Goal: Task Accomplishment & Management: Manage account settings

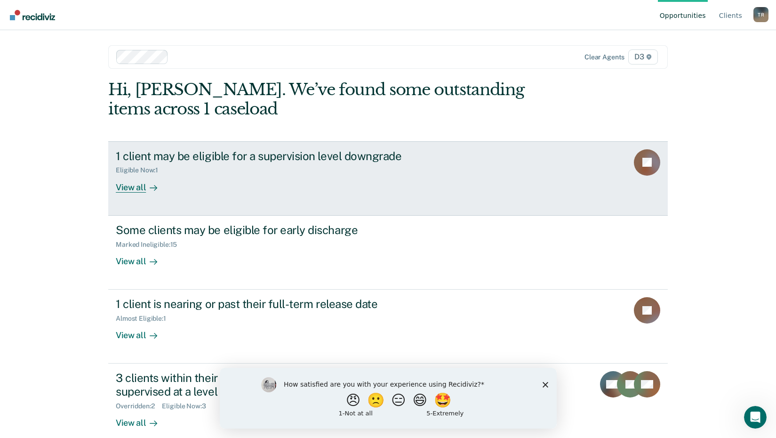
click at [134, 188] on div "View all" at bounding box center [142, 183] width 53 height 18
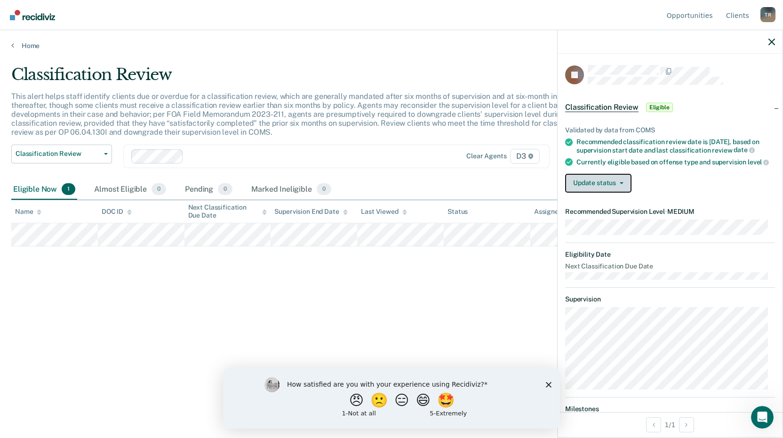
click at [614, 191] on button "Update status" at bounding box center [598, 183] width 66 height 19
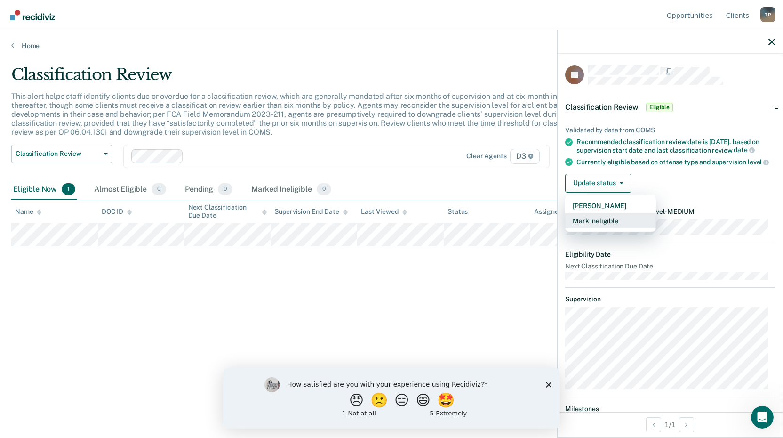
click at [621, 228] on button "Mark Ineligible" at bounding box center [610, 220] width 91 height 15
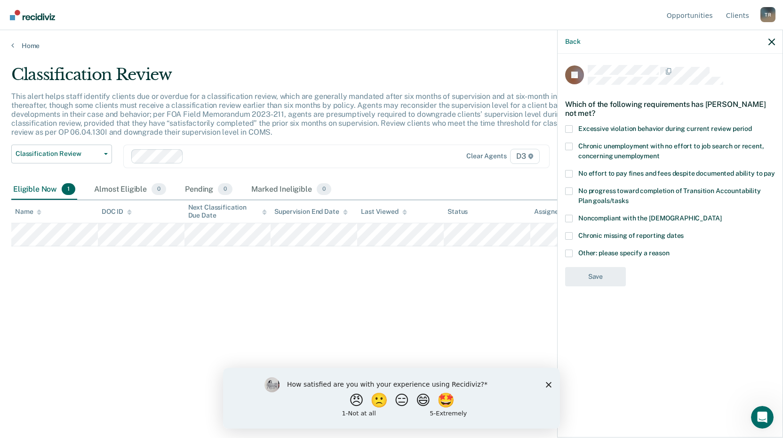
click at [572, 217] on span at bounding box center [569, 219] width 8 height 8
click at [722, 215] on input "Noncompliant with the [DEMOGRAPHIC_DATA]" at bounding box center [722, 215] width 0 height 0
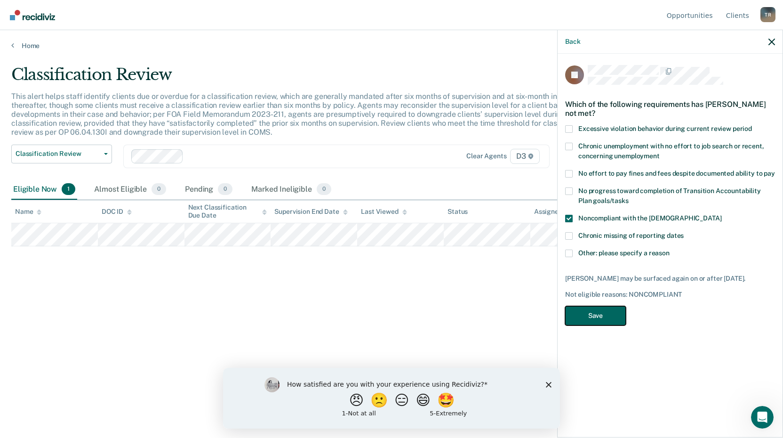
click at [605, 314] on button "Save" at bounding box center [595, 315] width 61 height 19
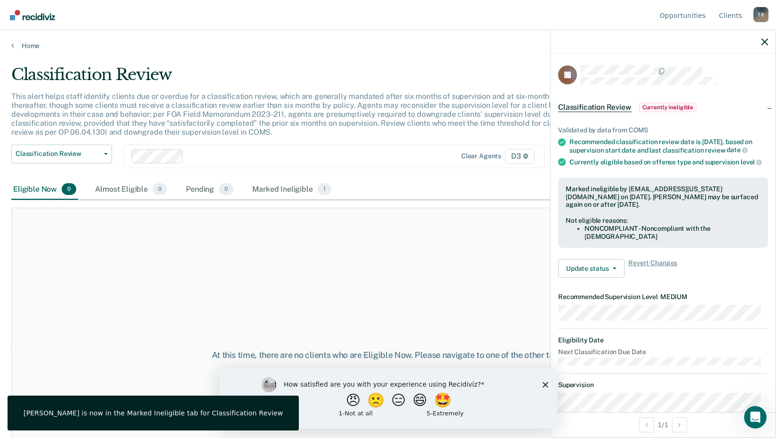
click at [761, 39] on div at bounding box center [663, 42] width 225 height 24
click at [768, 41] on icon "button" at bounding box center [765, 42] width 7 height 7
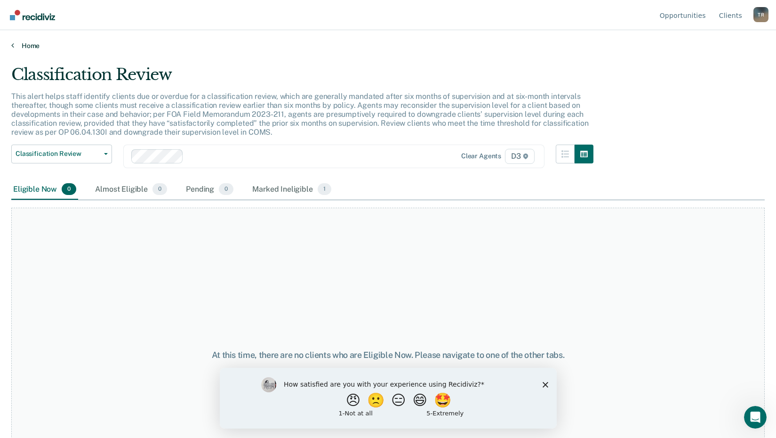
click at [32, 43] on link "Home" at bounding box center [388, 45] width 754 height 8
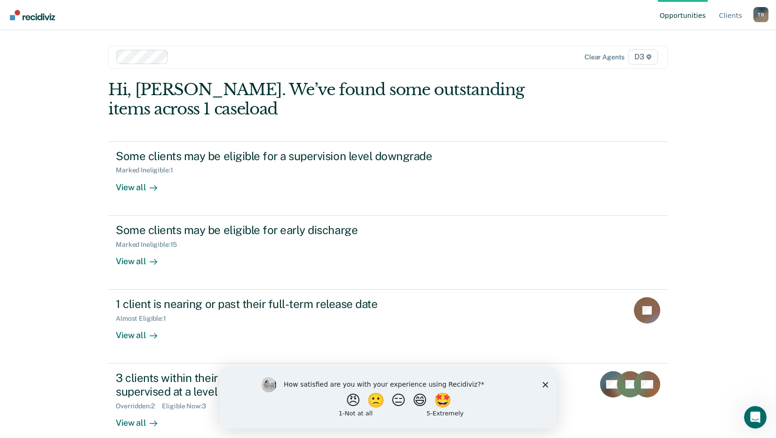
scroll to position [13, 0]
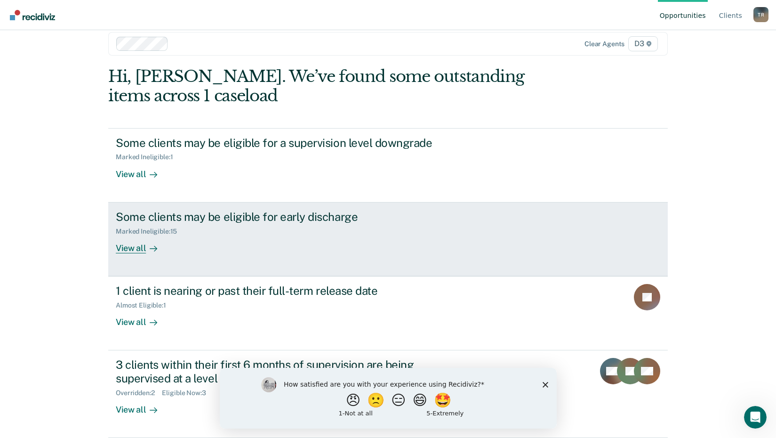
click at [133, 246] on div "View all" at bounding box center [142, 244] width 53 height 18
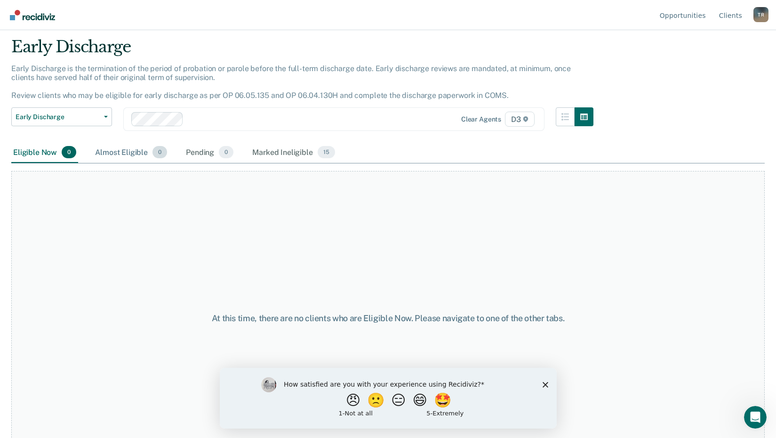
scroll to position [56, 0]
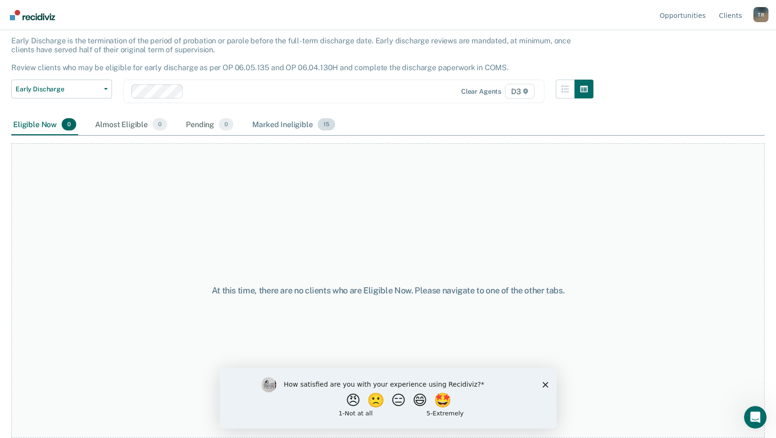
click at [285, 124] on div "Marked Ineligible 15" at bounding box center [293, 124] width 86 height 21
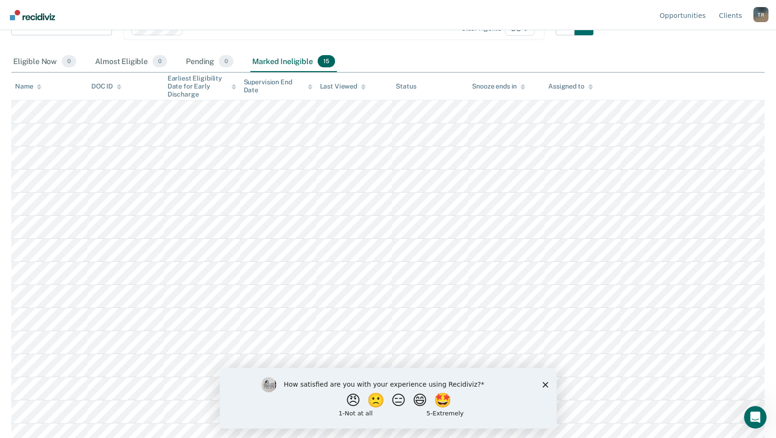
scroll to position [127, 0]
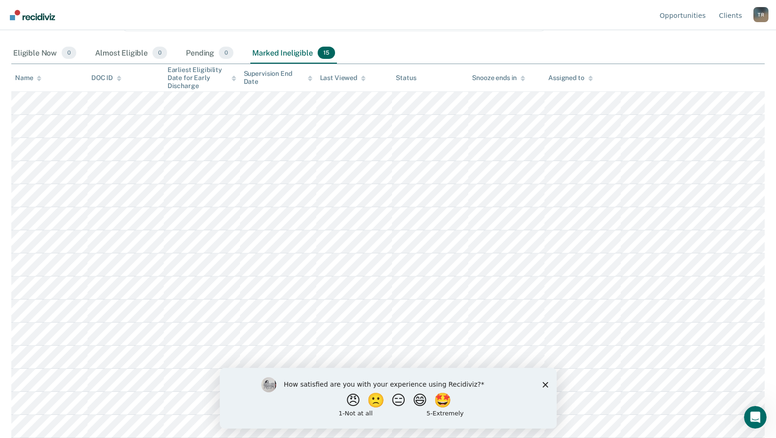
click at [542, 385] on icon "Close survey" at bounding box center [545, 384] width 6 height 6
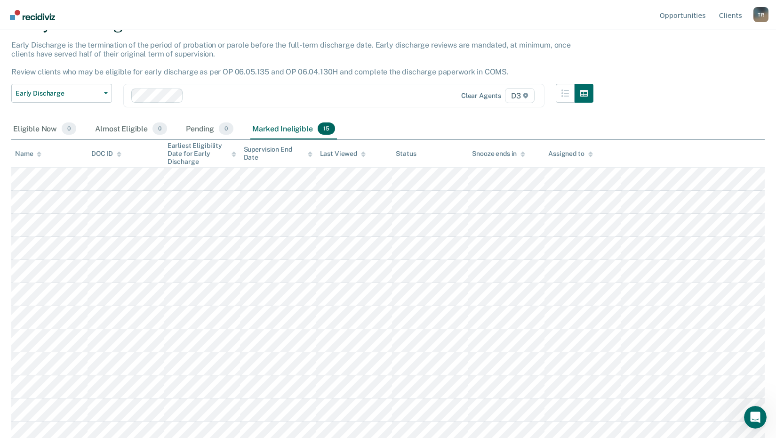
scroll to position [0, 0]
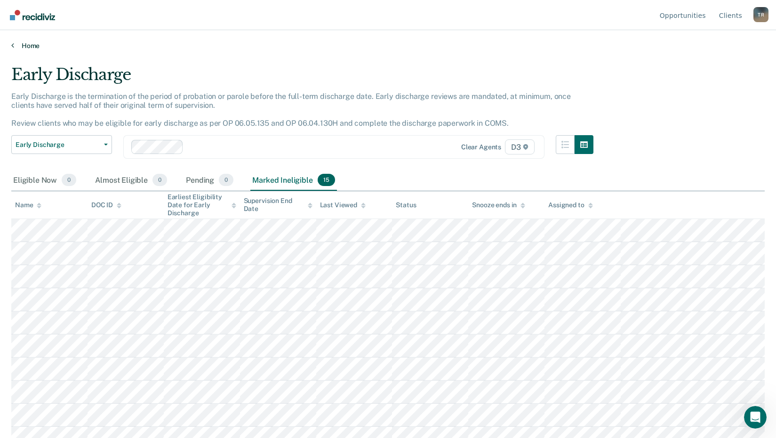
click at [24, 45] on link "Home" at bounding box center [388, 45] width 754 height 8
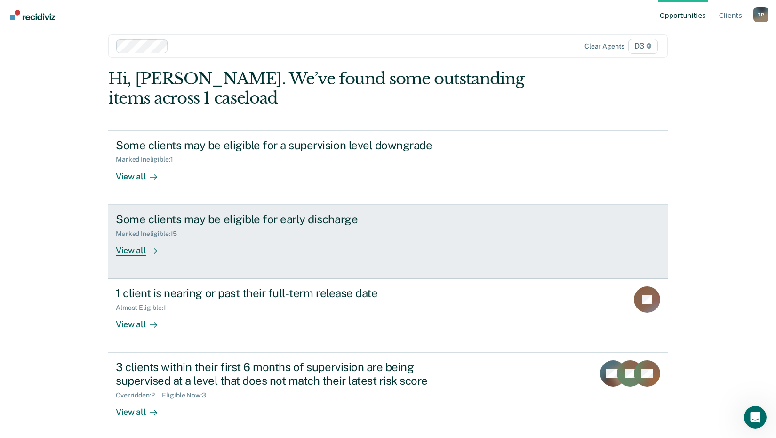
scroll to position [13, 0]
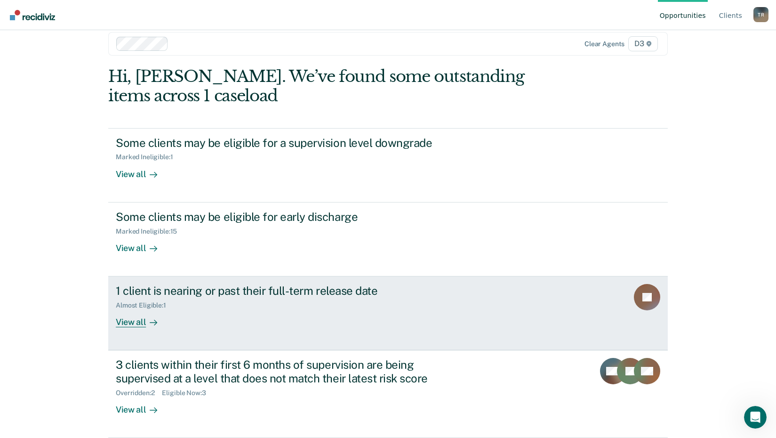
click at [137, 315] on div "View all" at bounding box center [142, 318] width 53 height 18
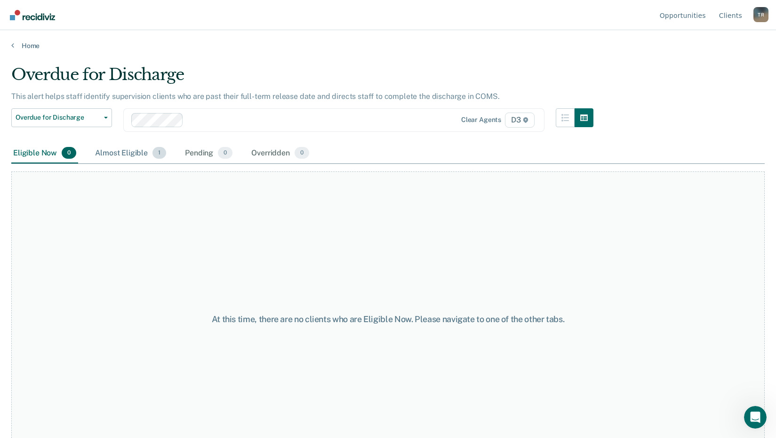
click at [117, 153] on div "Almost Eligible 1" at bounding box center [130, 153] width 75 height 21
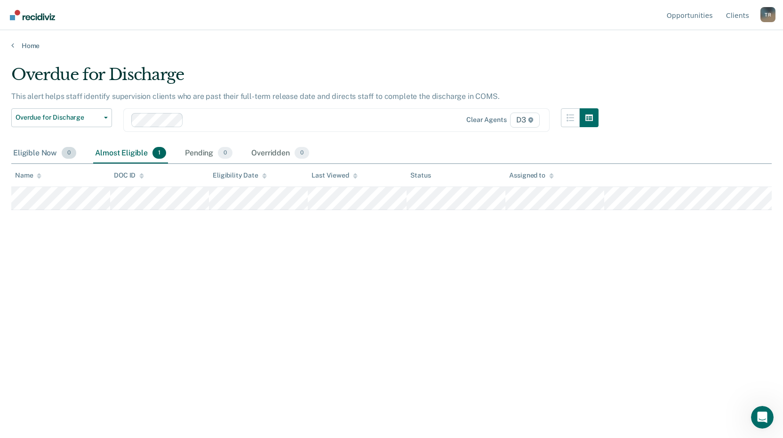
click at [40, 147] on div "Eligible Now 0" at bounding box center [44, 153] width 67 height 21
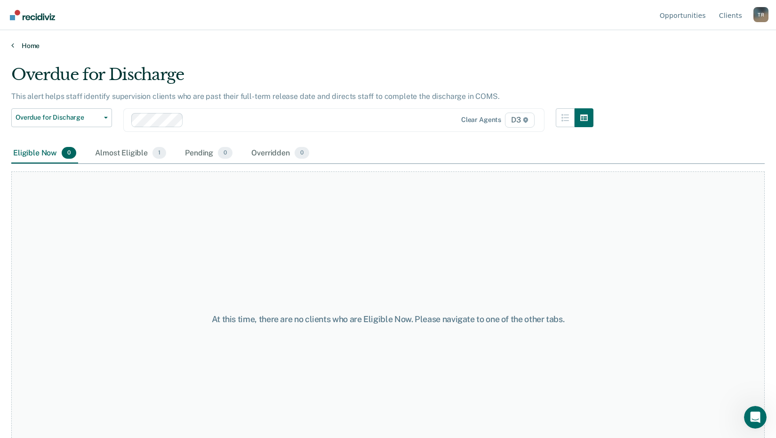
click at [30, 44] on link "Home" at bounding box center [388, 45] width 754 height 8
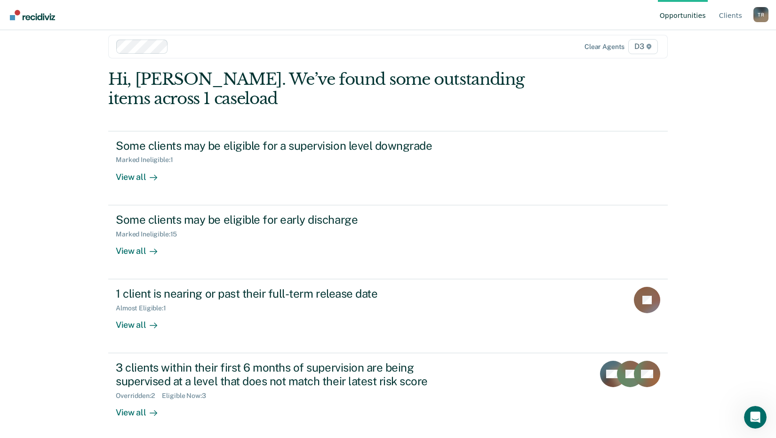
scroll to position [13, 0]
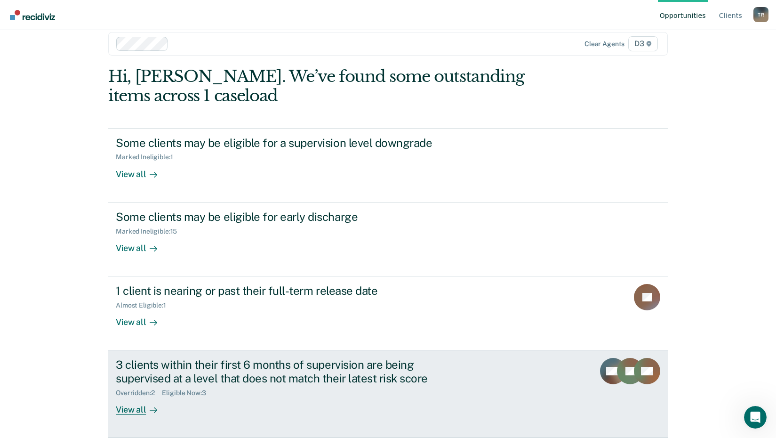
click at [134, 407] on div "View all" at bounding box center [142, 406] width 53 height 18
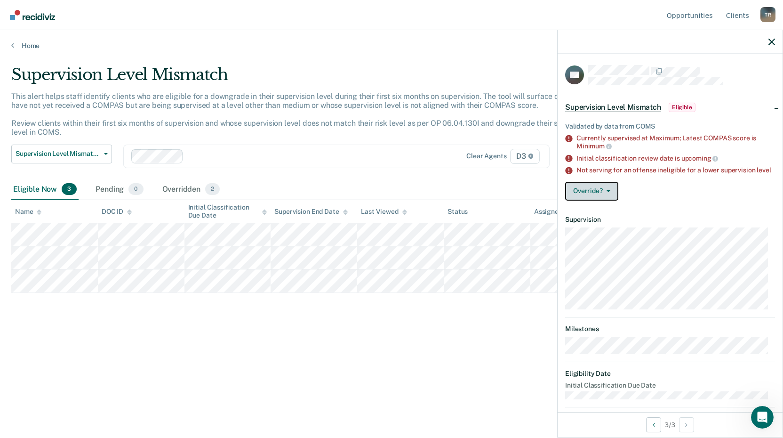
click at [605, 192] on span "button" at bounding box center [607, 191] width 8 height 2
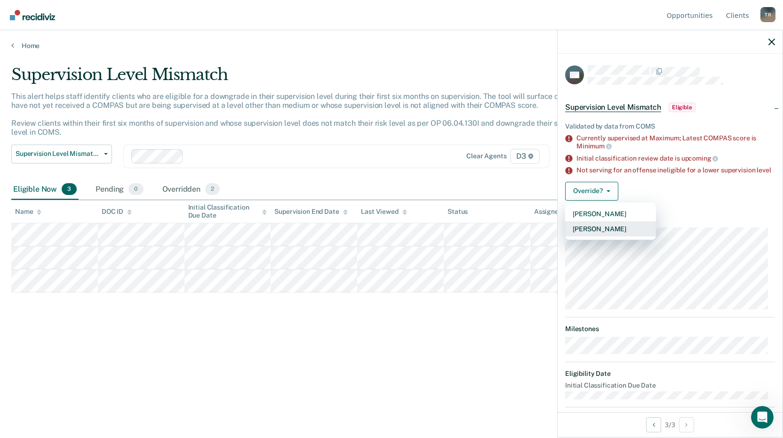
click at [610, 232] on button "[PERSON_NAME]" at bounding box center [610, 228] width 91 height 15
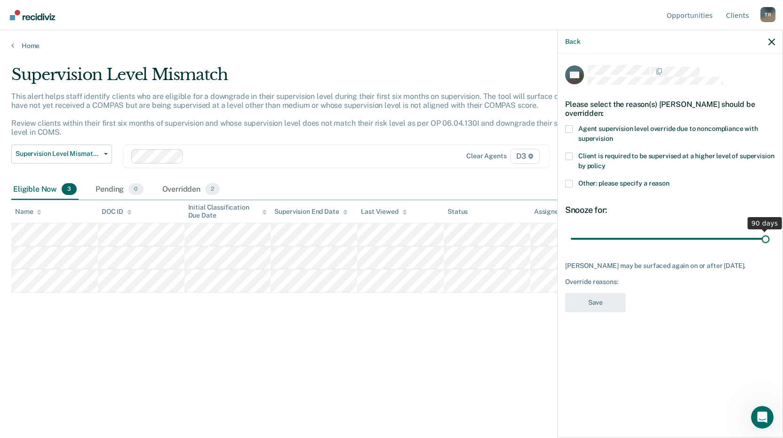
drag, startPoint x: 635, startPoint y: 237, endPoint x: 778, endPoint y: 234, distance: 143.1
type input "90"
click at [770, 234] on input "range" at bounding box center [670, 238] width 199 height 16
click at [570, 127] on span at bounding box center [569, 129] width 8 height 8
click at [613, 135] on input "Agent supervision level override due to noncompliance with supervision" at bounding box center [613, 135] width 0 height 0
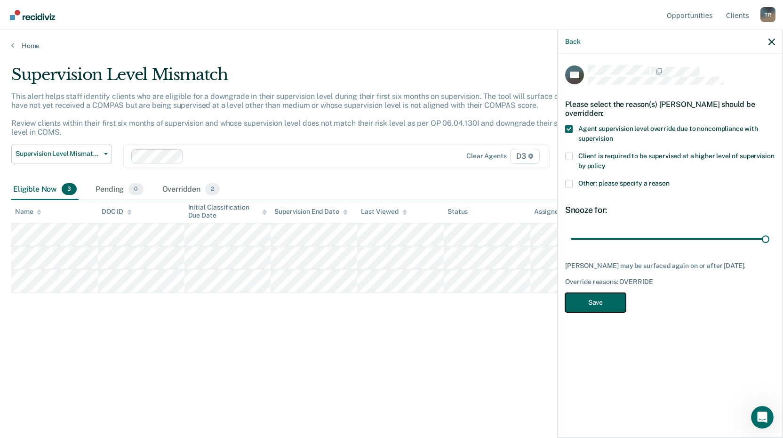
click at [605, 300] on button "Save" at bounding box center [595, 302] width 61 height 19
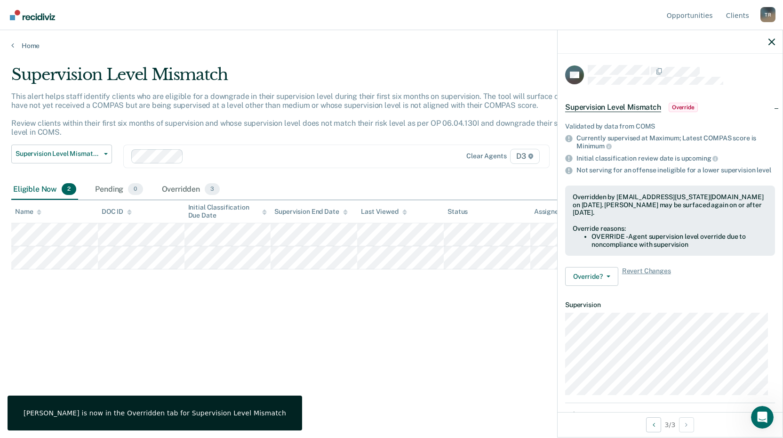
click at [479, 302] on div "Supervision Level Mismatch This alert helps staff identify clients who are elig…" at bounding box center [391, 216] width 761 height 302
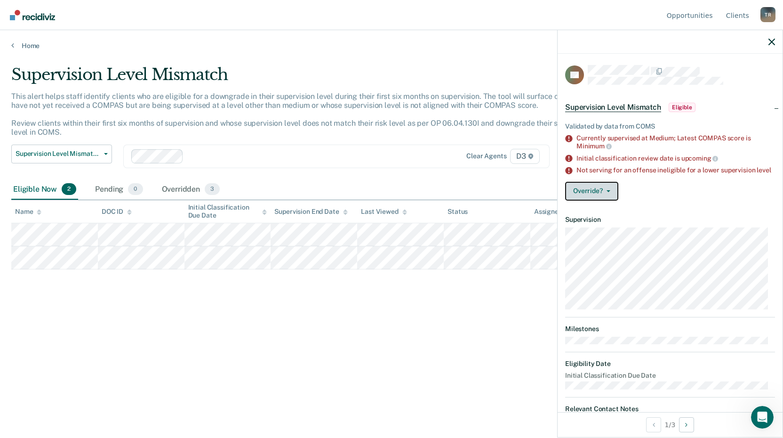
click at [612, 198] on button "Override?" at bounding box center [591, 191] width 53 height 19
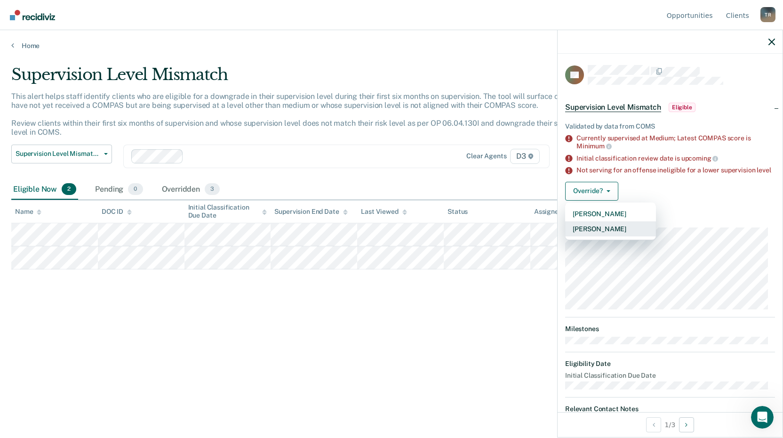
click at [623, 236] on button "[PERSON_NAME]" at bounding box center [610, 228] width 91 height 15
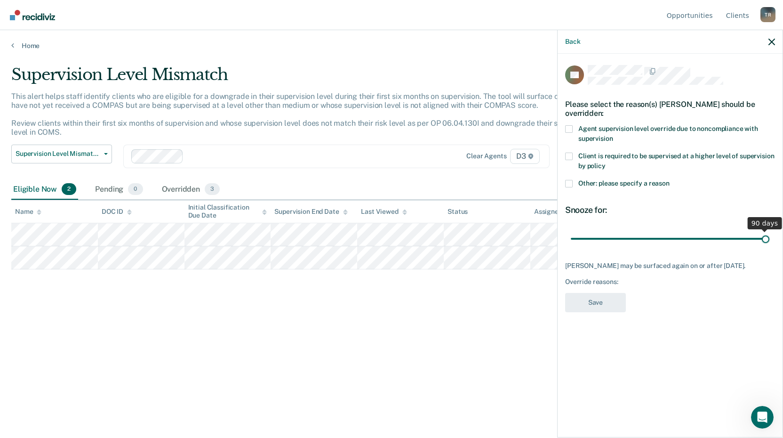
drag, startPoint x: 636, startPoint y: 238, endPoint x: 842, endPoint y: 209, distance: 207.3
type input "90"
click at [770, 230] on input "range" at bounding box center [670, 238] width 199 height 16
click at [569, 186] on span at bounding box center [569, 184] width 8 height 8
click at [670, 180] on input "Other: please specify a reason" at bounding box center [670, 180] width 0 height 0
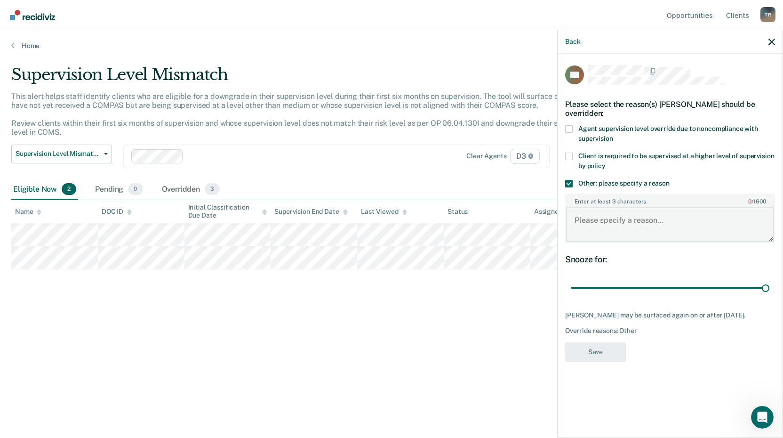
click at [609, 223] on textarea "Enter at least 3 characters 0 / 1600" at bounding box center [670, 224] width 208 height 35
type textarea "Recent ICOTS Transfer."
click at [596, 356] on button "Save" at bounding box center [595, 351] width 61 height 19
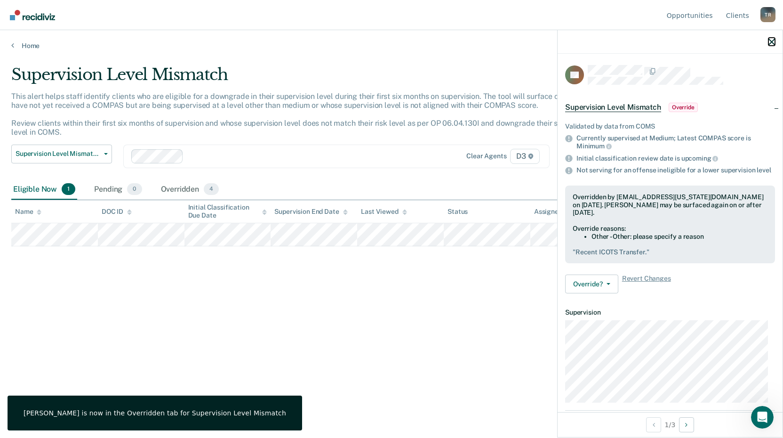
click at [771, 41] on icon "button" at bounding box center [772, 42] width 7 height 7
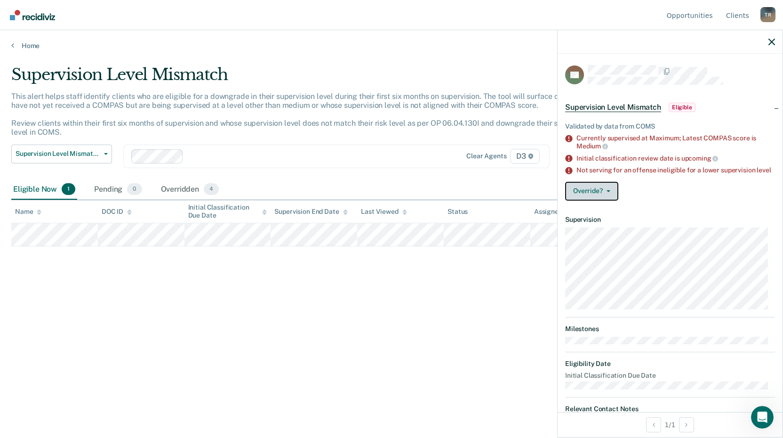
click at [612, 195] on button "Override?" at bounding box center [591, 191] width 53 height 19
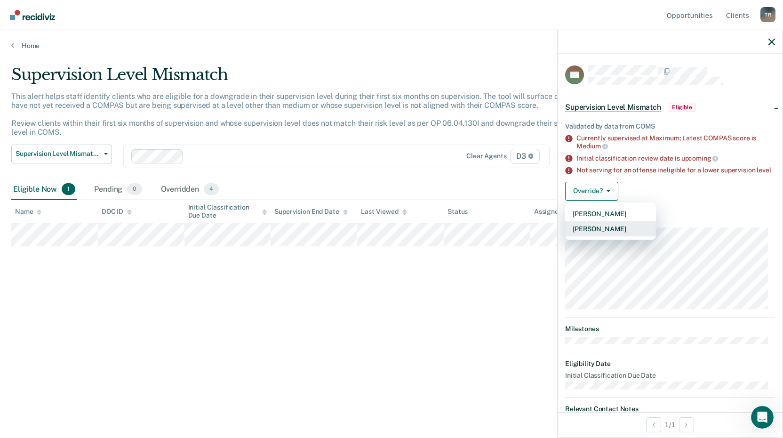
click at [616, 236] on button "[PERSON_NAME]" at bounding box center [610, 228] width 91 height 15
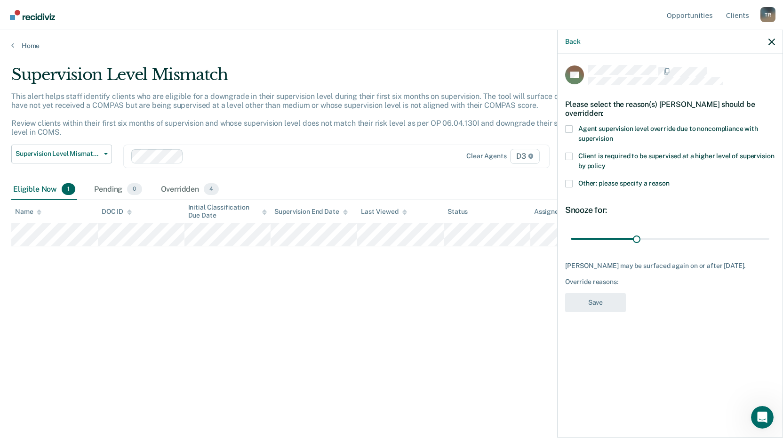
click at [568, 128] on span at bounding box center [569, 129] width 8 height 8
click at [613, 135] on input "Agent supervision level override due to noncompliance with supervision" at bounding box center [613, 135] width 0 height 0
drag, startPoint x: 637, startPoint y: 237, endPoint x: 787, endPoint y: 237, distance: 149.7
type input "90"
click at [770, 237] on input "range" at bounding box center [670, 238] width 199 height 16
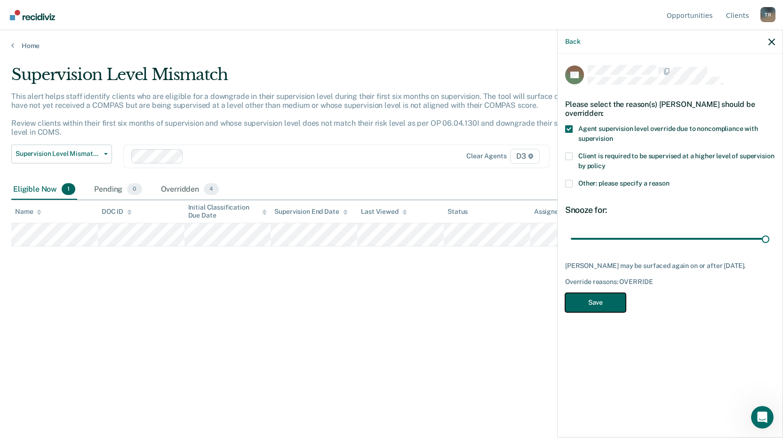
click at [617, 309] on button "Save" at bounding box center [595, 302] width 61 height 19
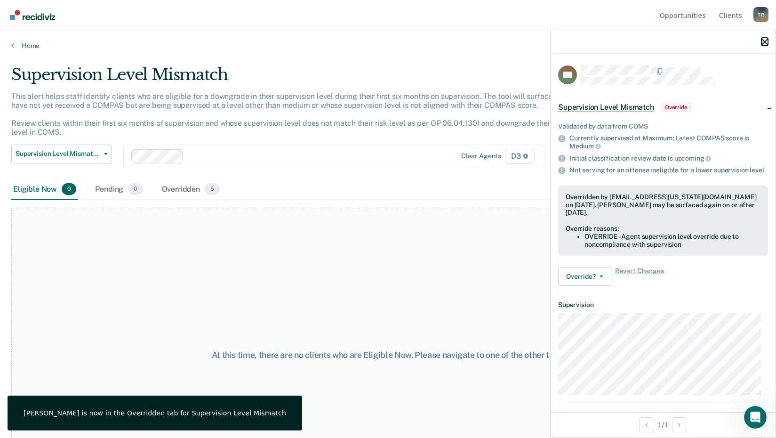
click at [765, 40] on icon "button" at bounding box center [765, 42] width 7 height 7
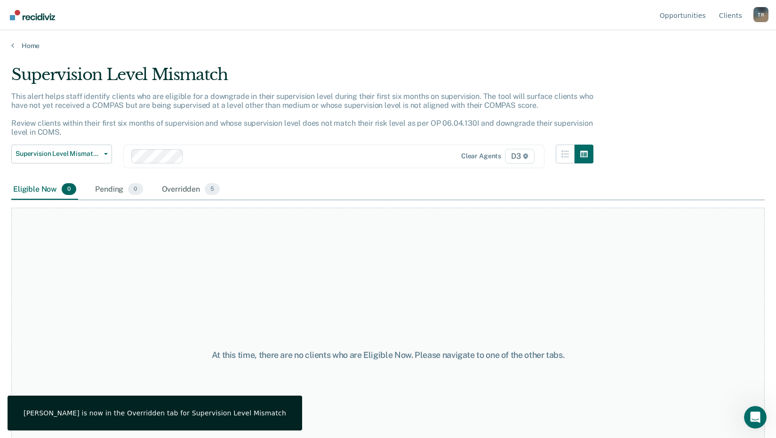
click at [20, 40] on div "Home" at bounding box center [388, 40] width 776 height 20
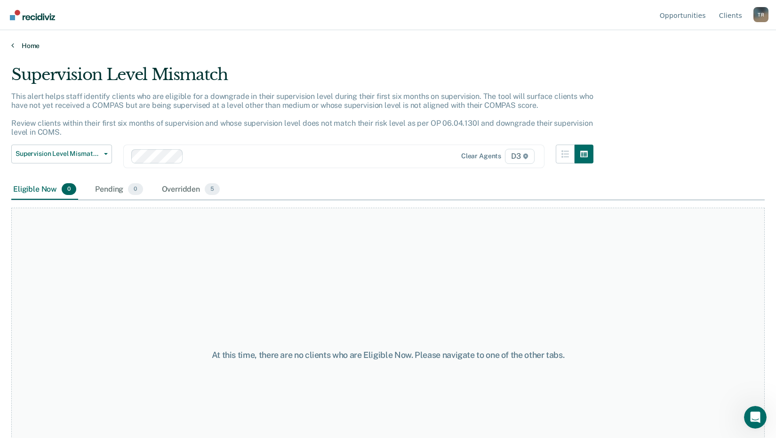
click at [22, 42] on link "Home" at bounding box center [388, 45] width 754 height 8
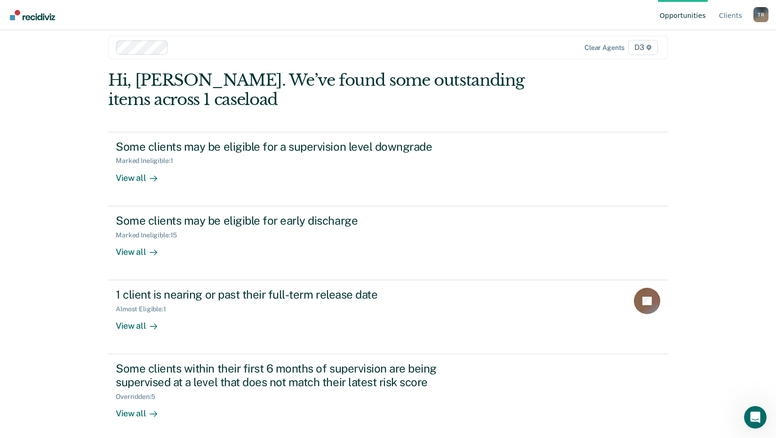
scroll to position [13, 0]
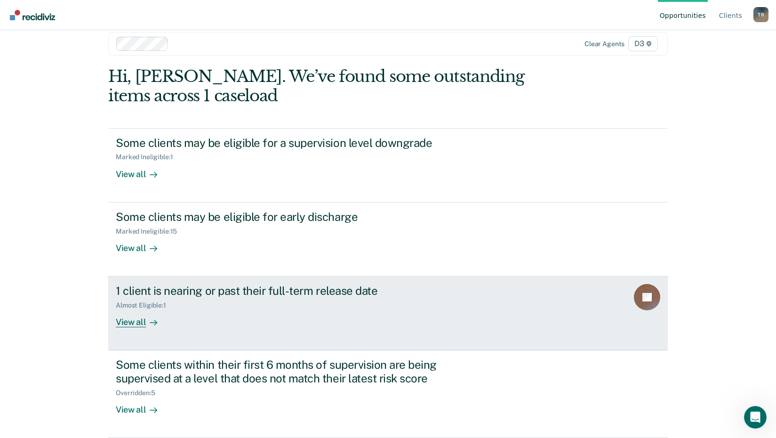
click at [122, 324] on div "View all" at bounding box center [142, 318] width 53 height 18
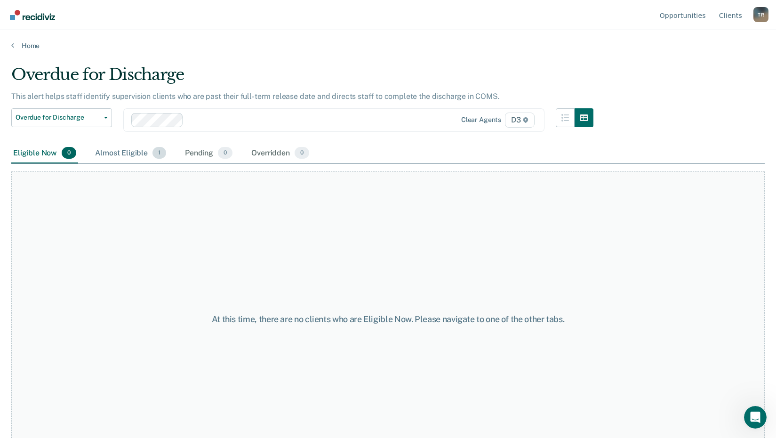
click at [112, 153] on div "Almost Eligible 1" at bounding box center [130, 153] width 75 height 21
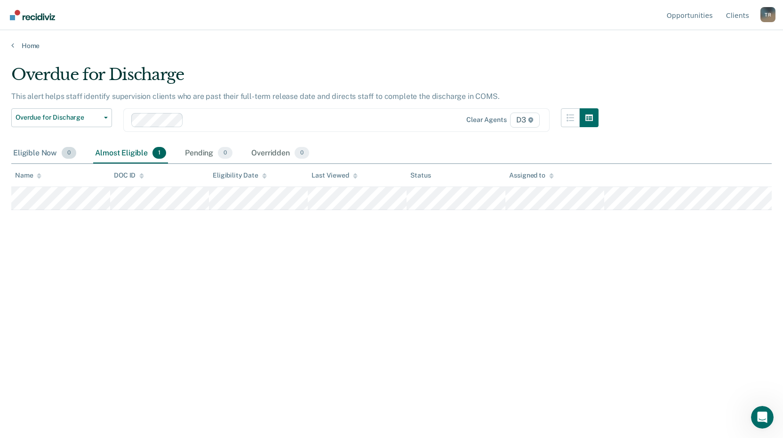
click at [37, 153] on div "Eligible Now 0" at bounding box center [44, 153] width 67 height 21
